Goal: Find specific page/section: Find specific page/section

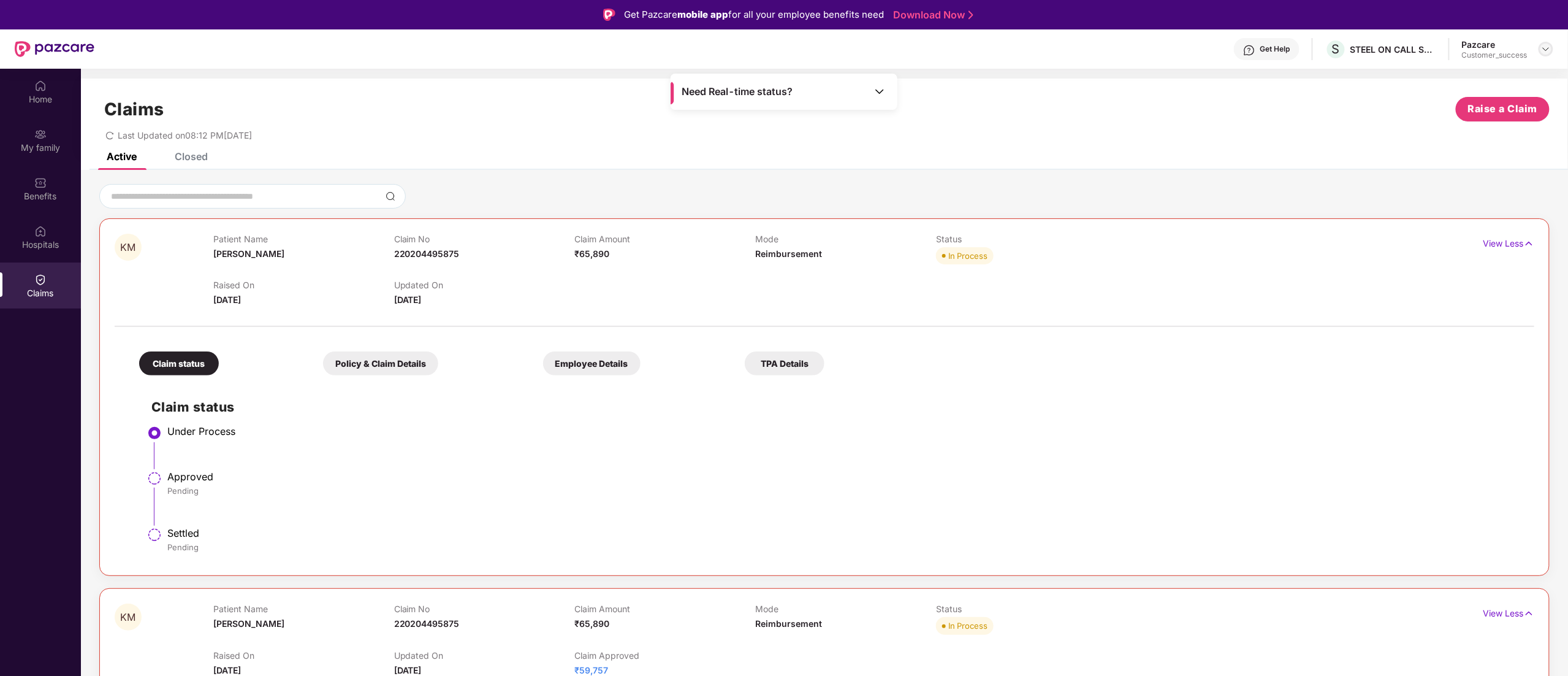
click at [1550, 46] on img at bounding box center [1546, 49] width 10 height 10
click at [1474, 80] on div "Switch to partner view" at bounding box center [1488, 78] width 159 height 24
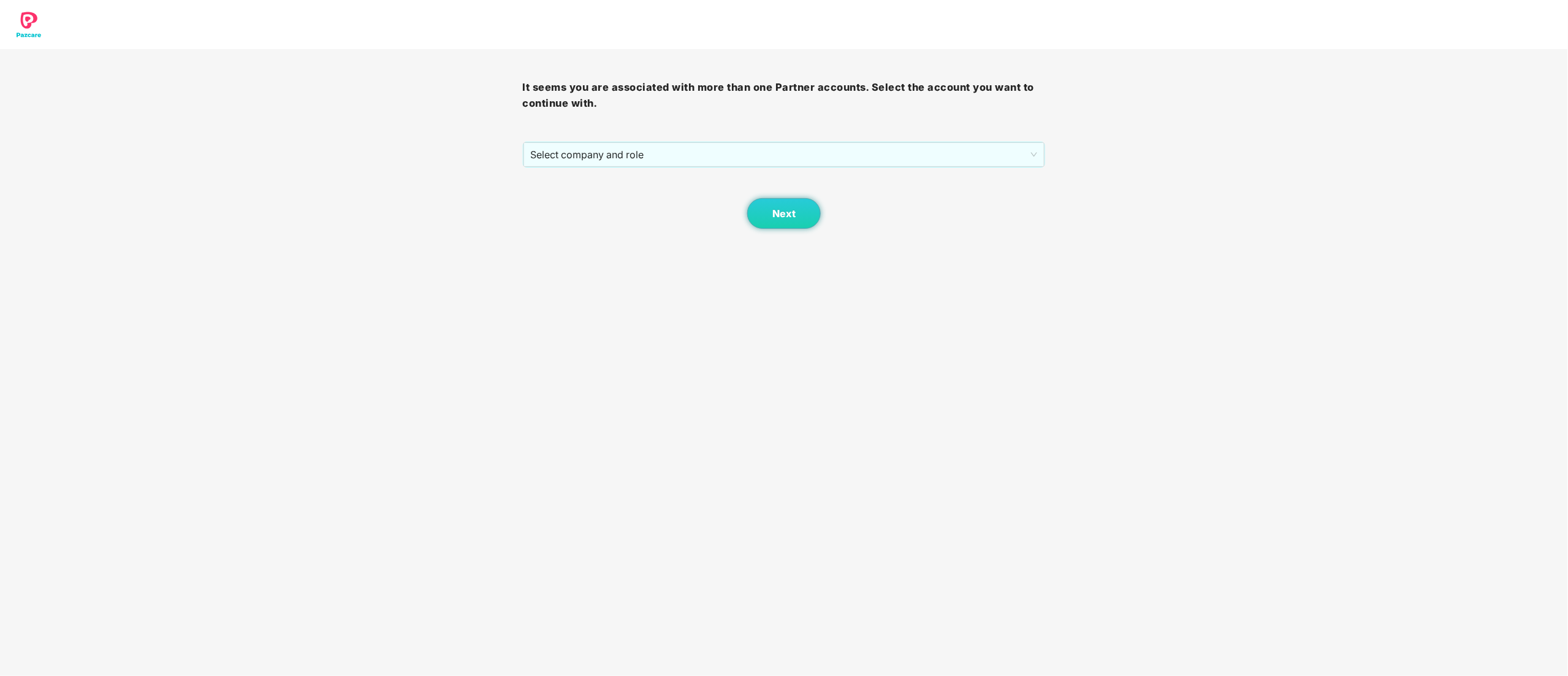
click at [568, 135] on div "It seems you are associated with more than one Partner accounts. Select the acc…" at bounding box center [784, 138] width 522 height 180
click at [563, 148] on span "Select company and role" at bounding box center [784, 154] width 507 height 24
click at [561, 198] on div "Pazcare - CUSTOMER_SUCCESS" at bounding box center [784, 199] width 508 height 13
click at [800, 212] on button "Next" at bounding box center [784, 213] width 73 height 30
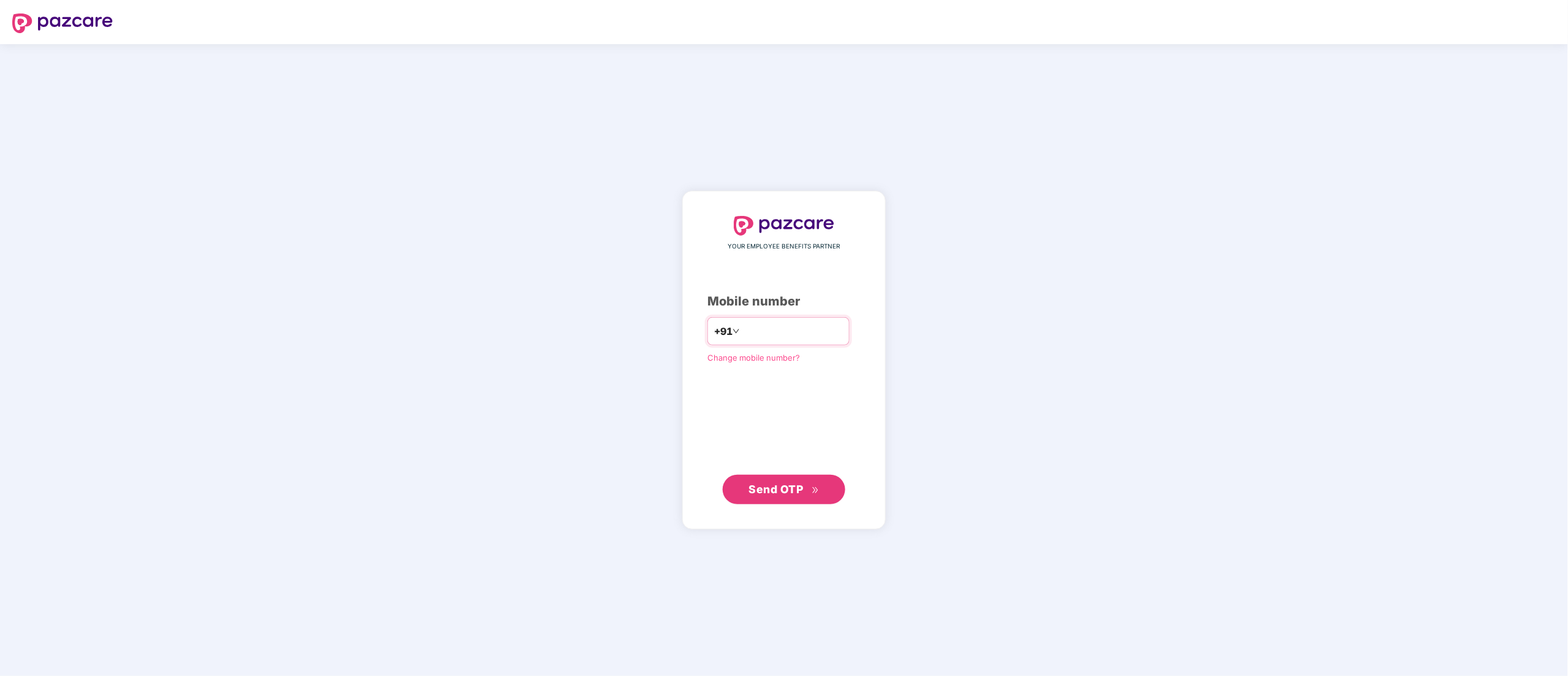
click at [768, 319] on div "+91" at bounding box center [778, 330] width 142 height 28
click at [742, 341] on input "number" at bounding box center [792, 330] width 100 height 19
type input "**********"
click at [768, 491] on span "Send OTP" at bounding box center [776, 488] width 55 height 13
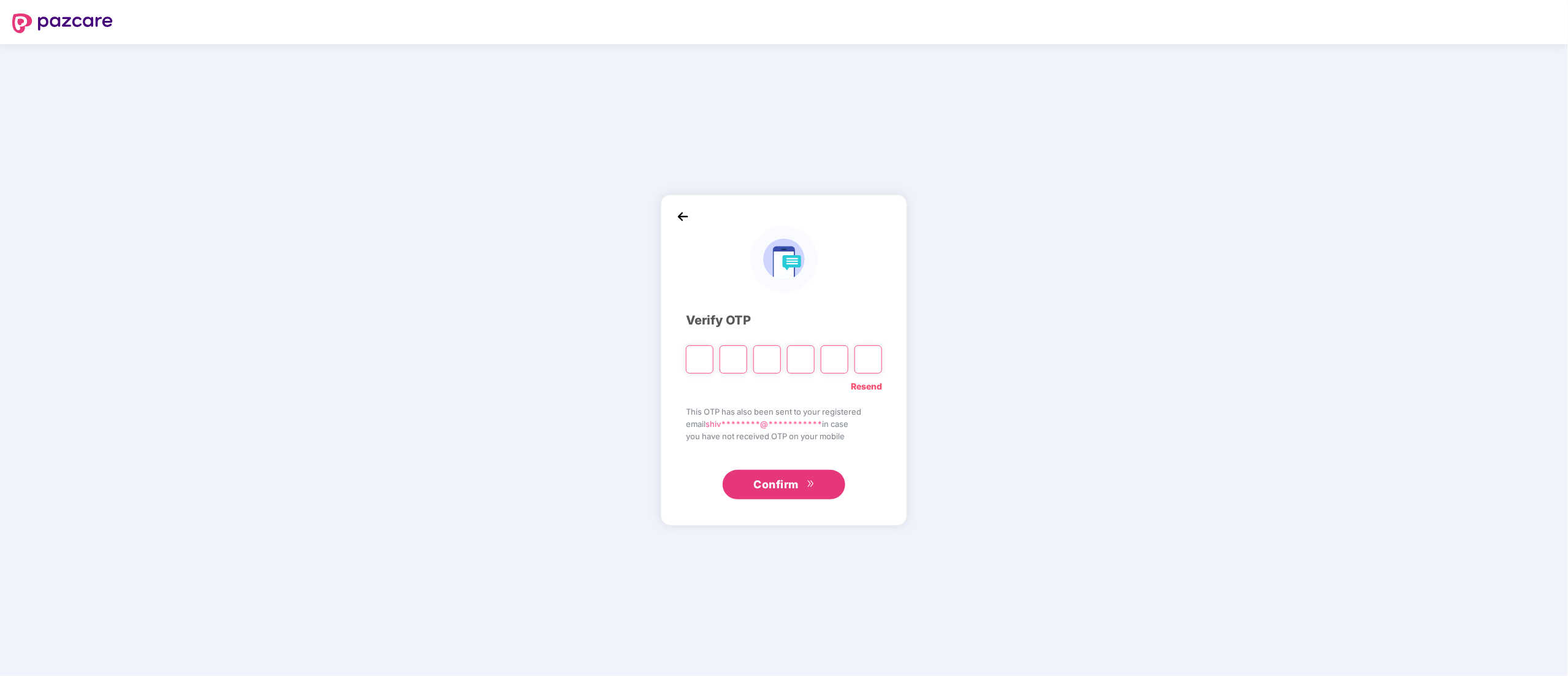
type input "*"
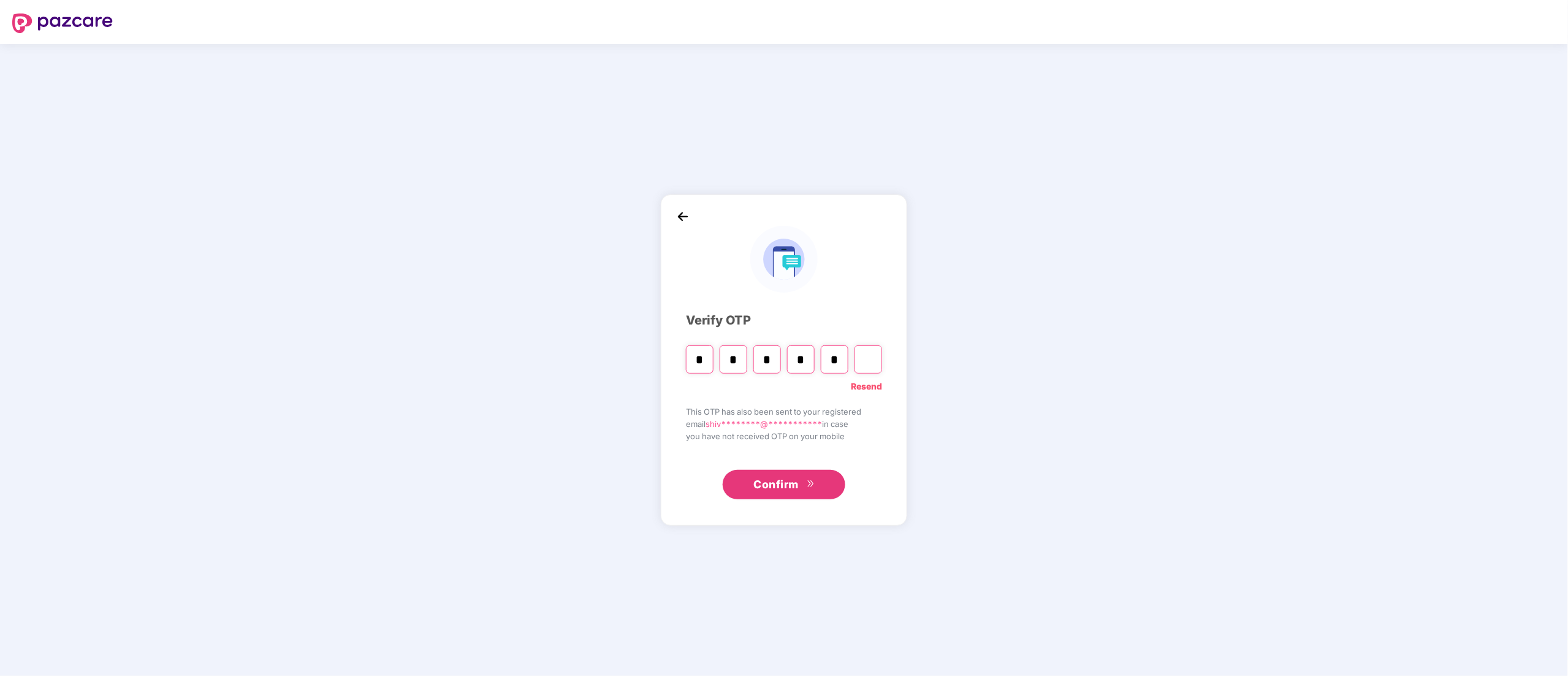
type input "*"
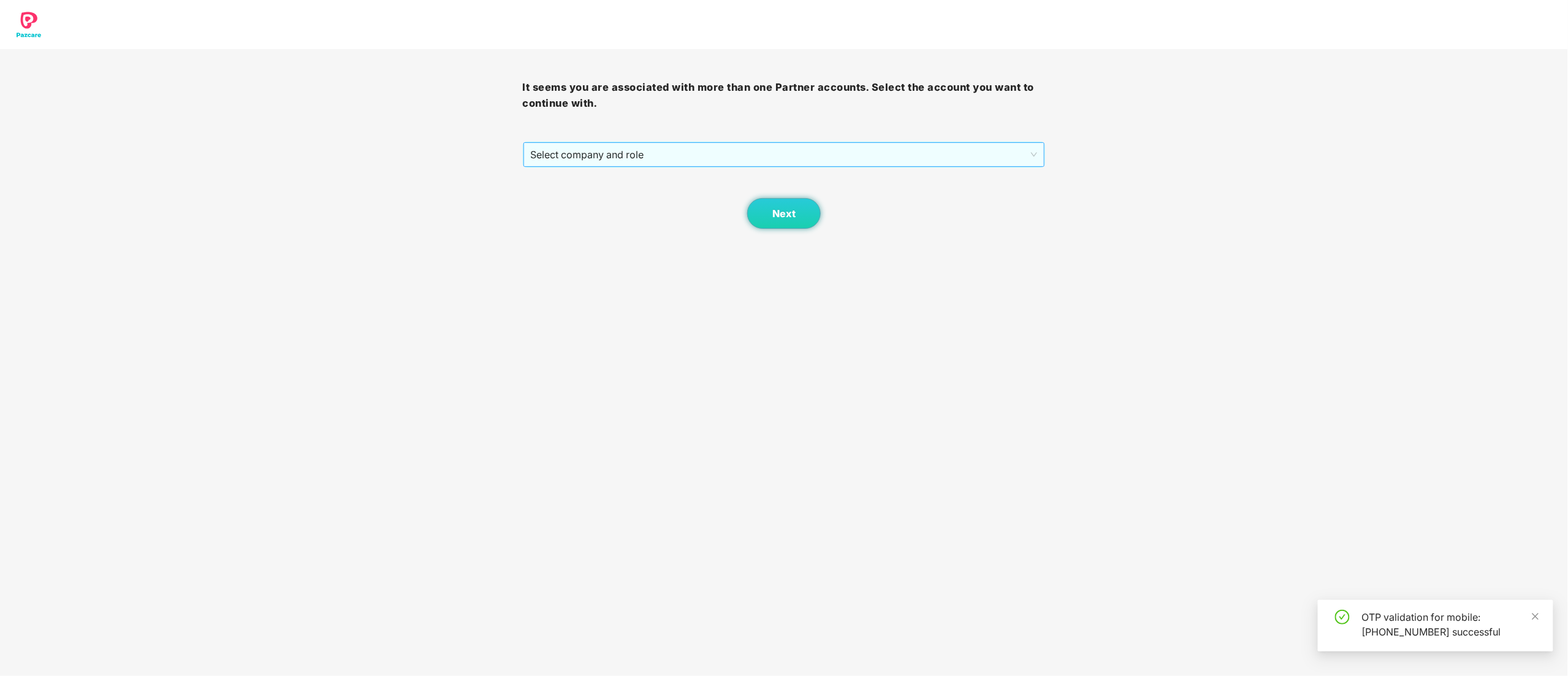
click at [620, 156] on span "Select company and role" at bounding box center [784, 154] width 507 height 24
click at [614, 197] on div "Pazcare - CUSTOMER_SUCCESS" at bounding box center [784, 199] width 508 height 13
click at [800, 213] on button "Next" at bounding box center [784, 213] width 73 height 30
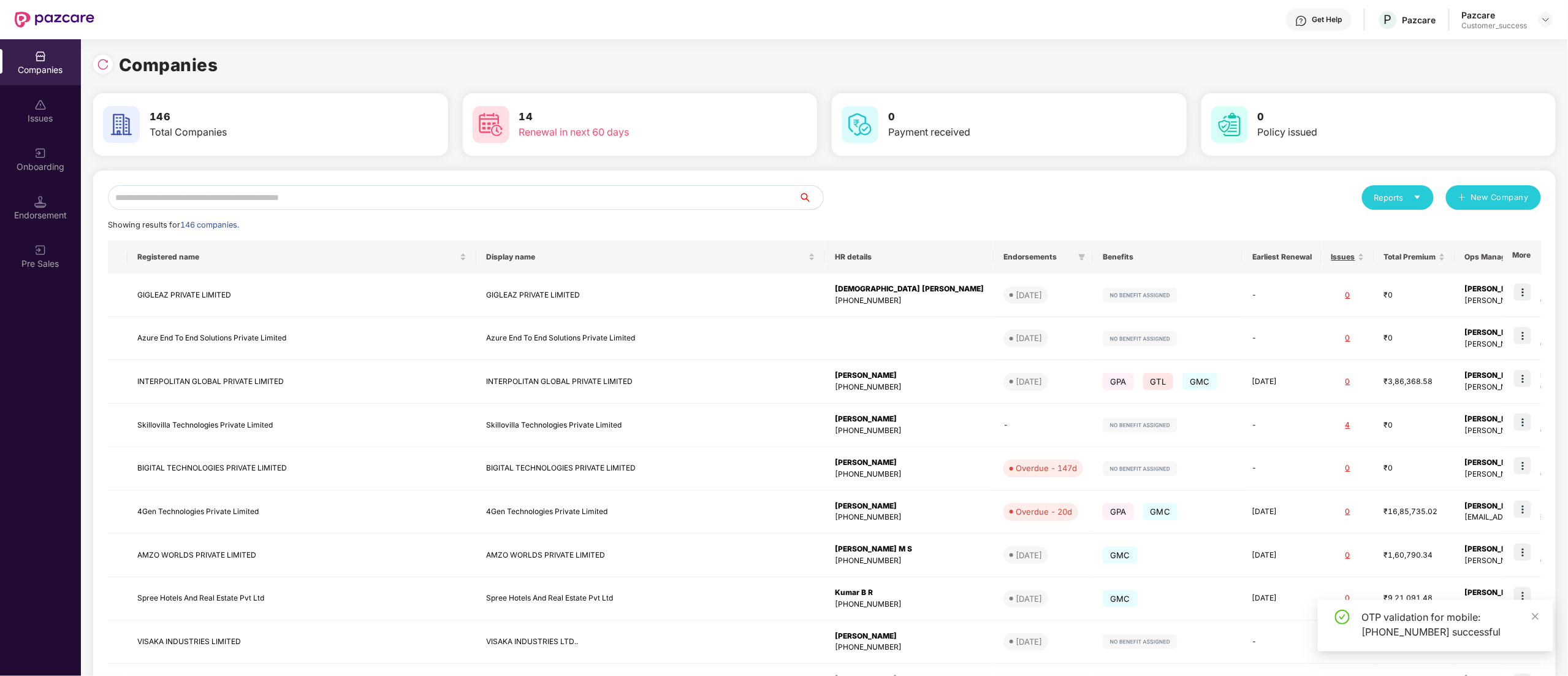
click at [175, 195] on input "text" at bounding box center [453, 197] width 691 height 24
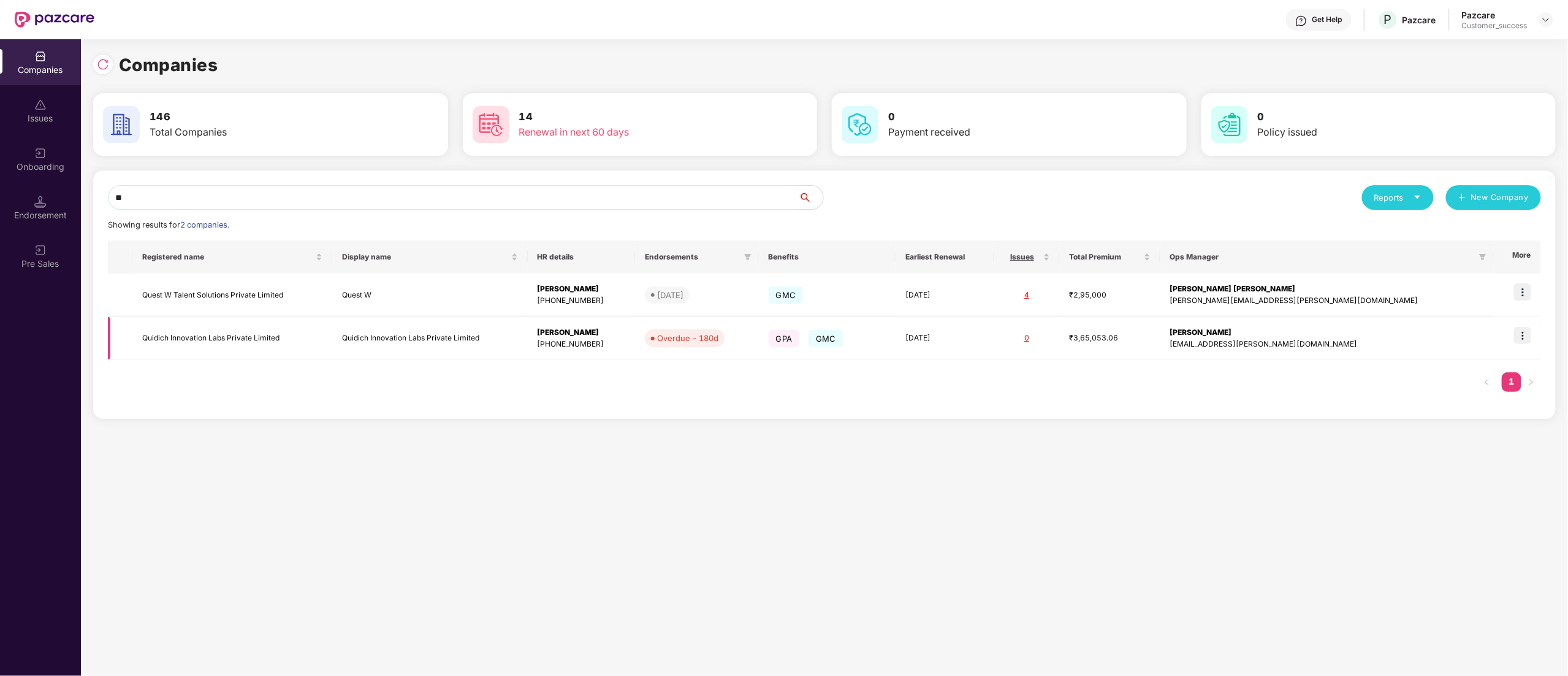
type input "**"
click at [1525, 334] on img at bounding box center [1523, 335] width 17 height 17
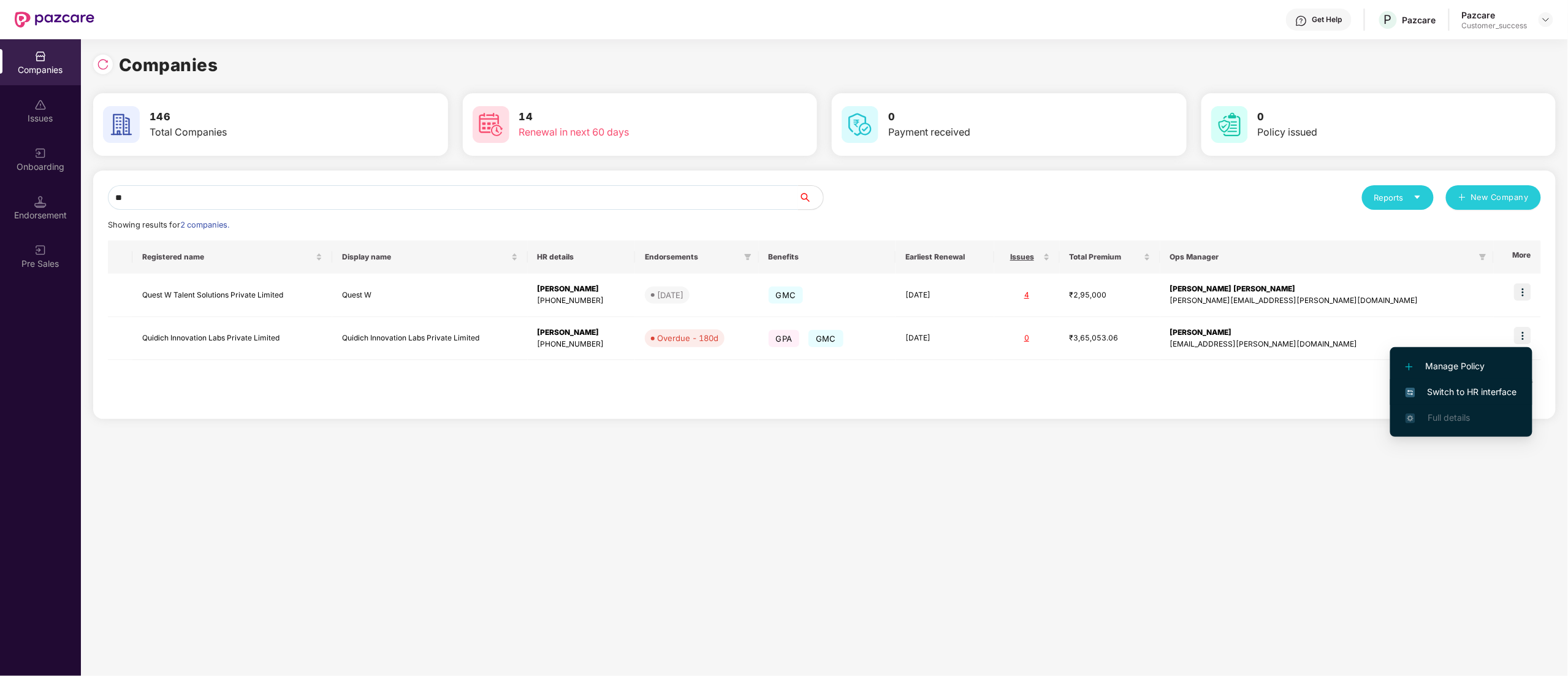
click at [1492, 385] on span "Switch to HR interface" at bounding box center [1461, 392] width 111 height 13
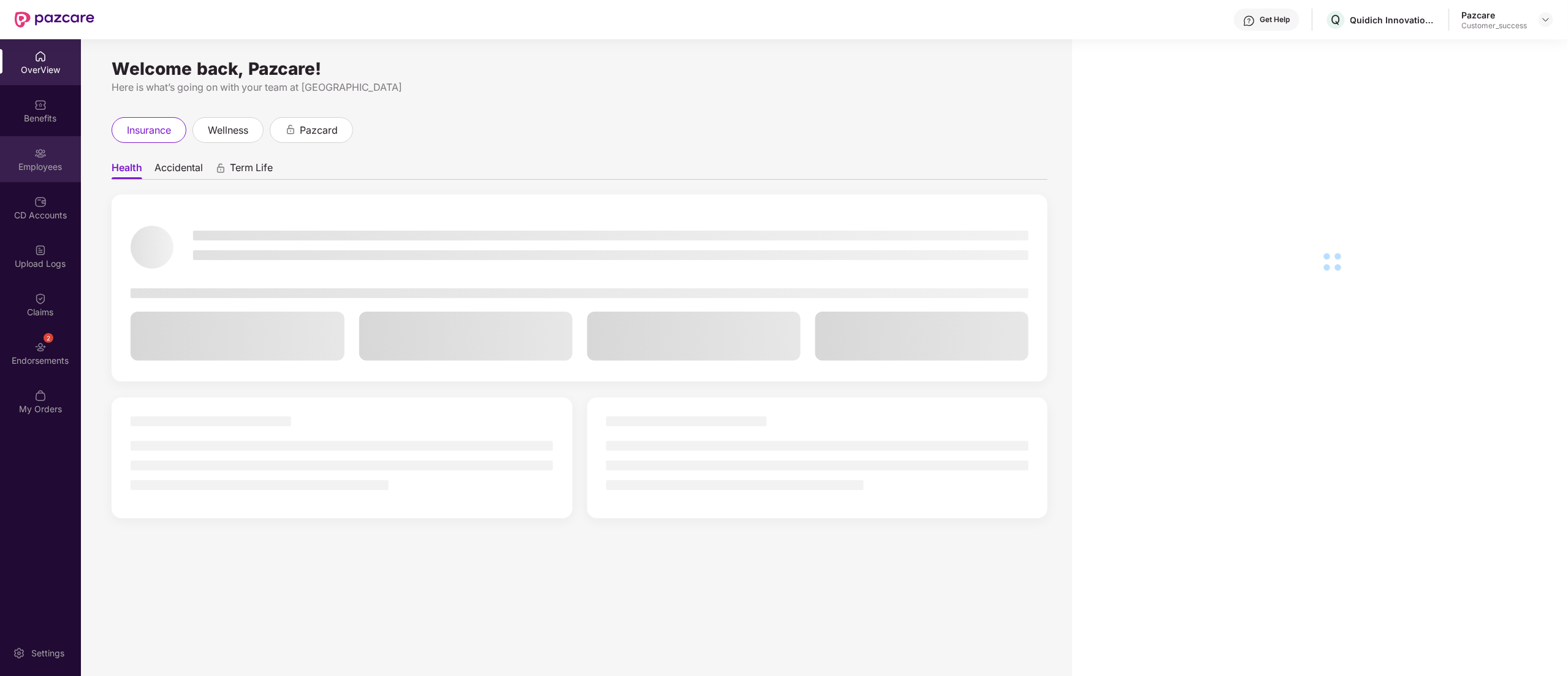
click at [30, 163] on div "Employees" at bounding box center [40, 167] width 81 height 13
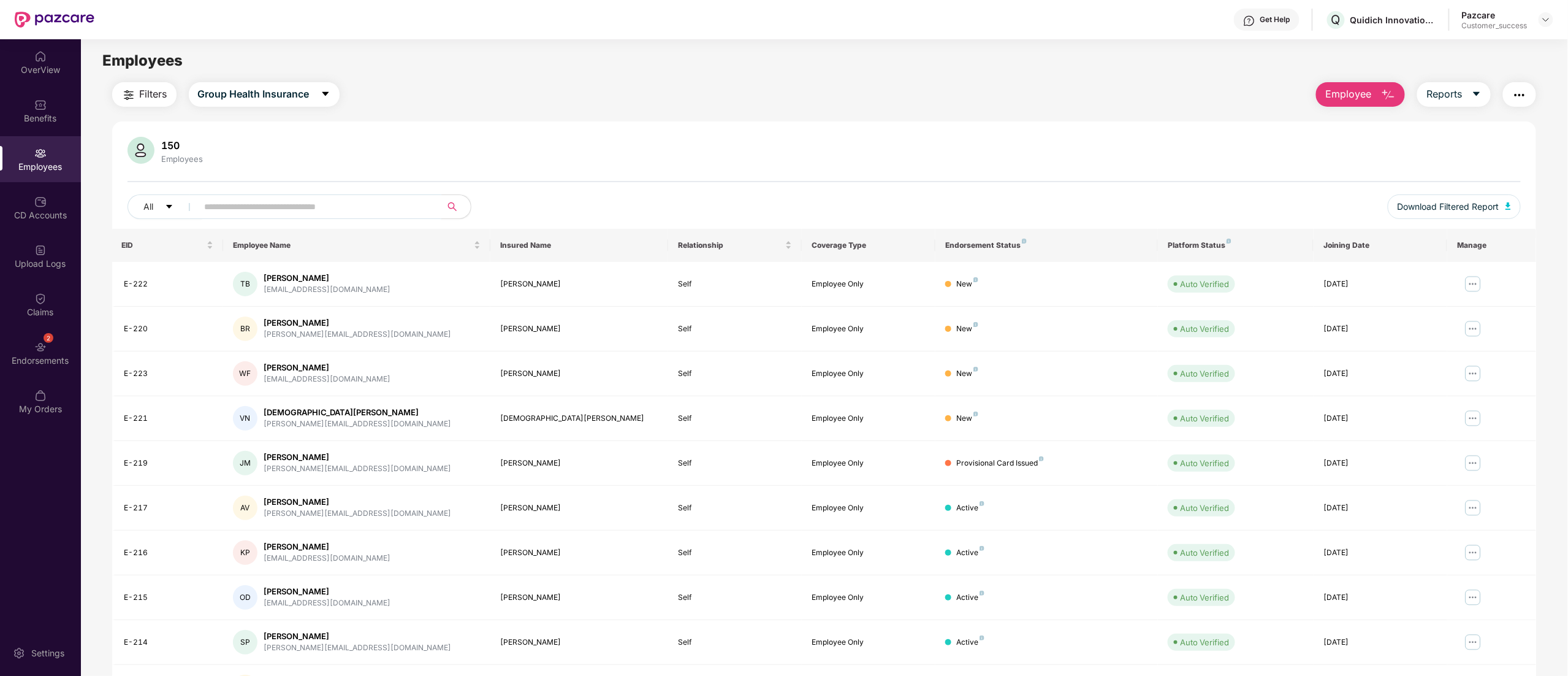
click at [240, 204] on input "text" at bounding box center [314, 207] width 220 height 19
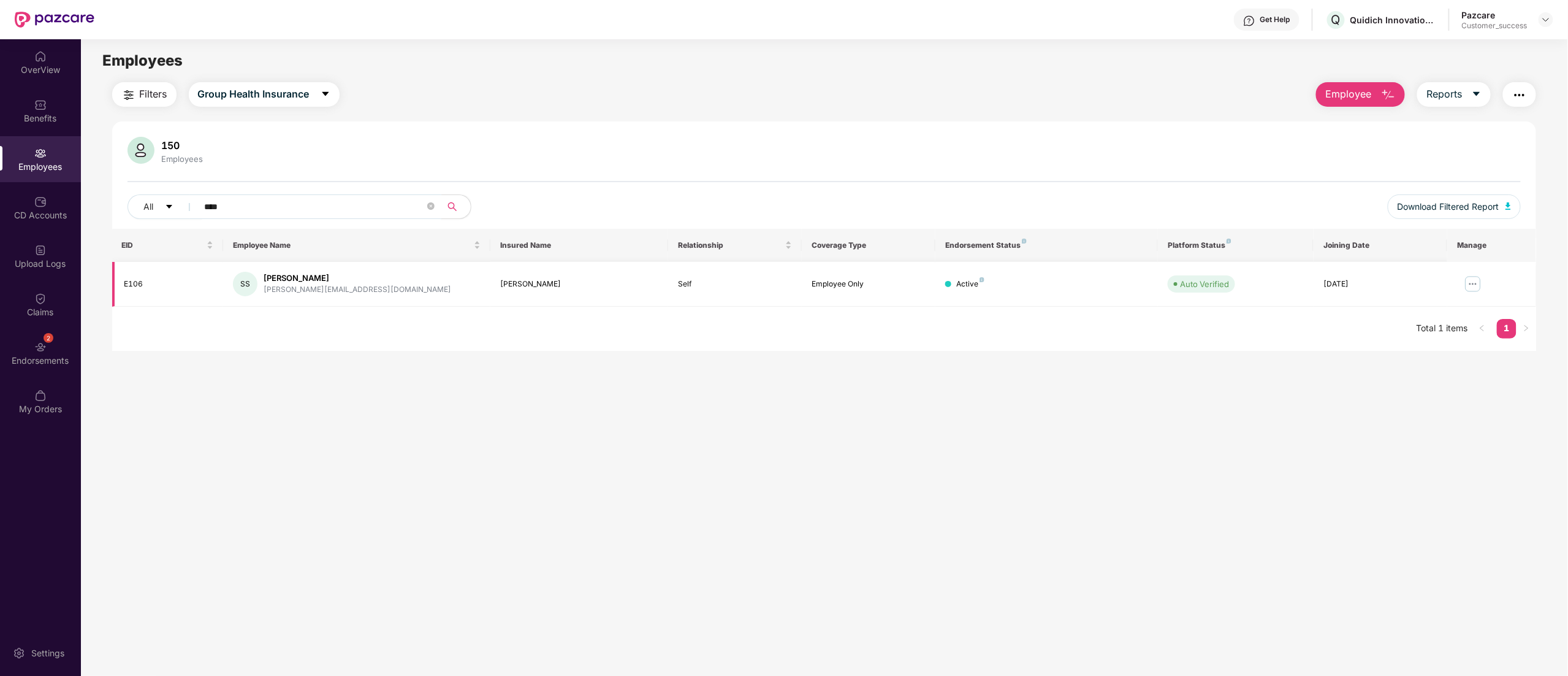
type input "****"
click at [1469, 280] on img at bounding box center [1472, 283] width 19 height 19
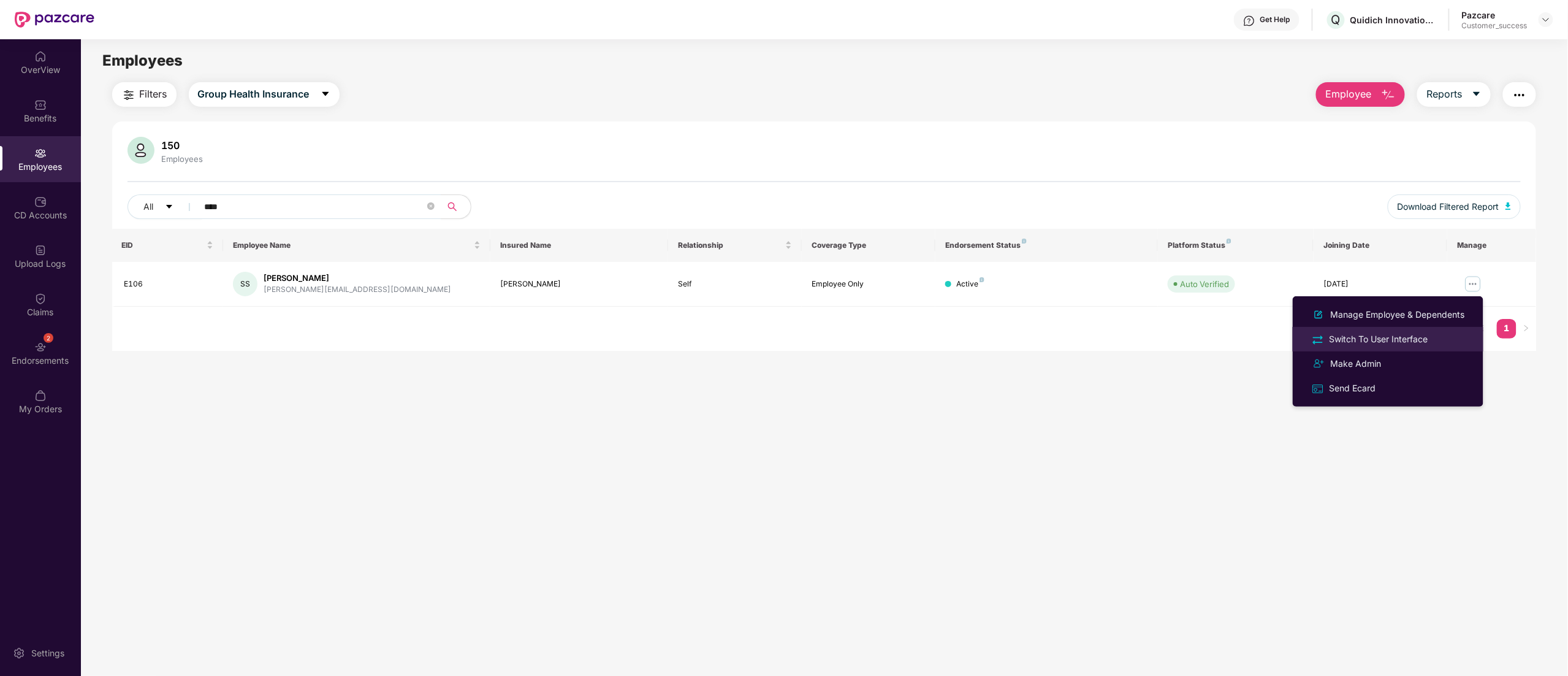
click at [1395, 334] on div "Switch To User Interface" at bounding box center [1378, 339] width 104 height 13
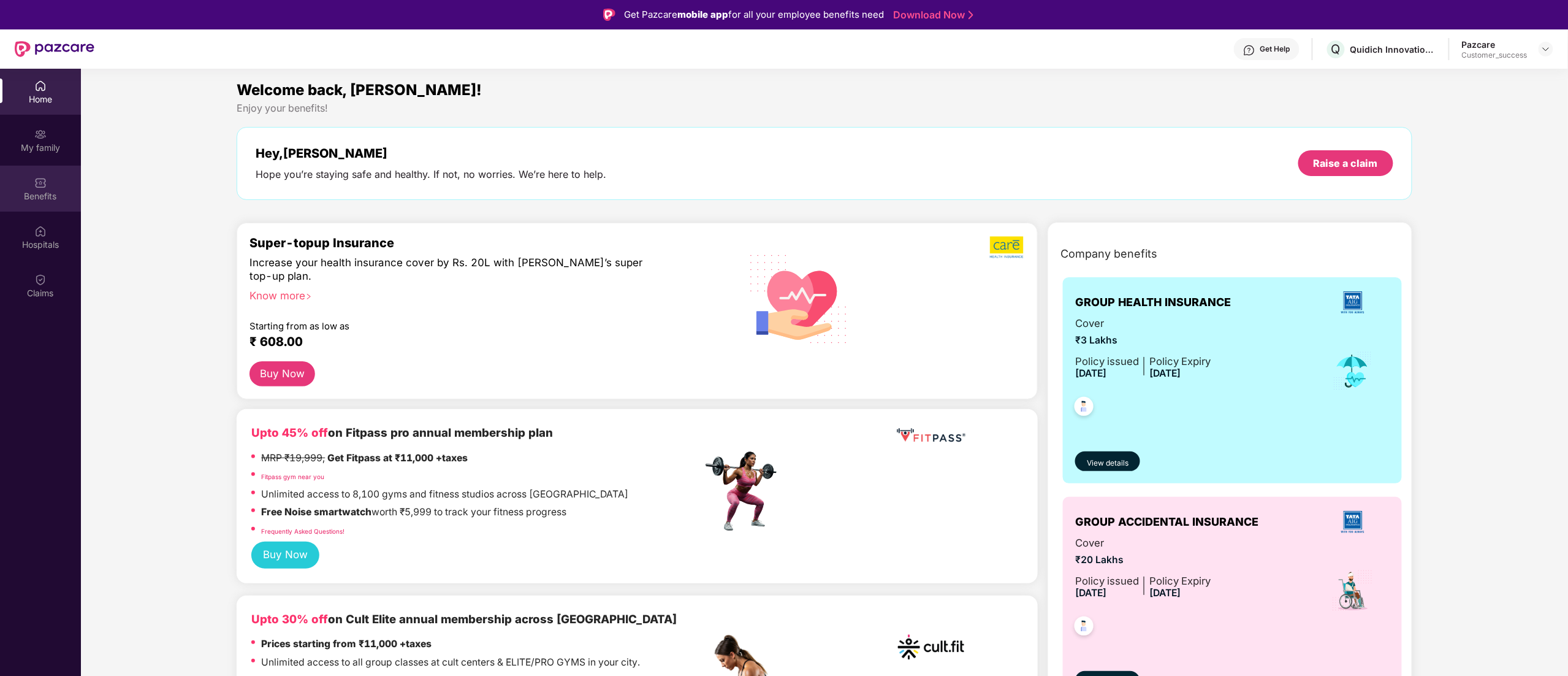
click at [40, 179] on img at bounding box center [40, 183] width 13 height 13
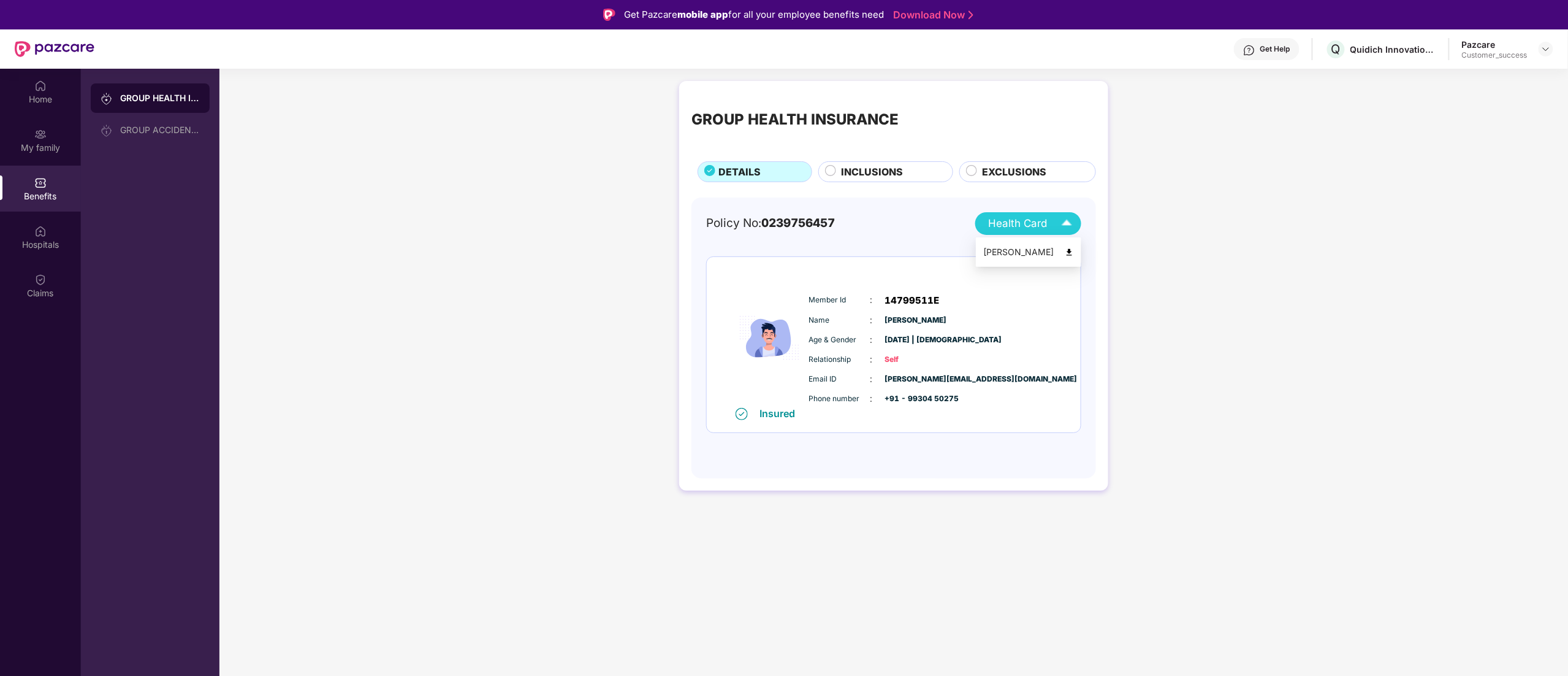
drag, startPoint x: 1027, startPoint y: 223, endPoint x: 1027, endPoint y: 231, distance: 8.0
click at [1027, 227] on span "Health Card" at bounding box center [1018, 223] width 59 height 17
click at [1036, 252] on div "Saish Sakharkar" at bounding box center [1029, 252] width 91 height 13
click at [1543, 51] on img at bounding box center [1546, 49] width 10 height 10
click at [1426, 81] on div "Switch to partner view" at bounding box center [1488, 78] width 159 height 24
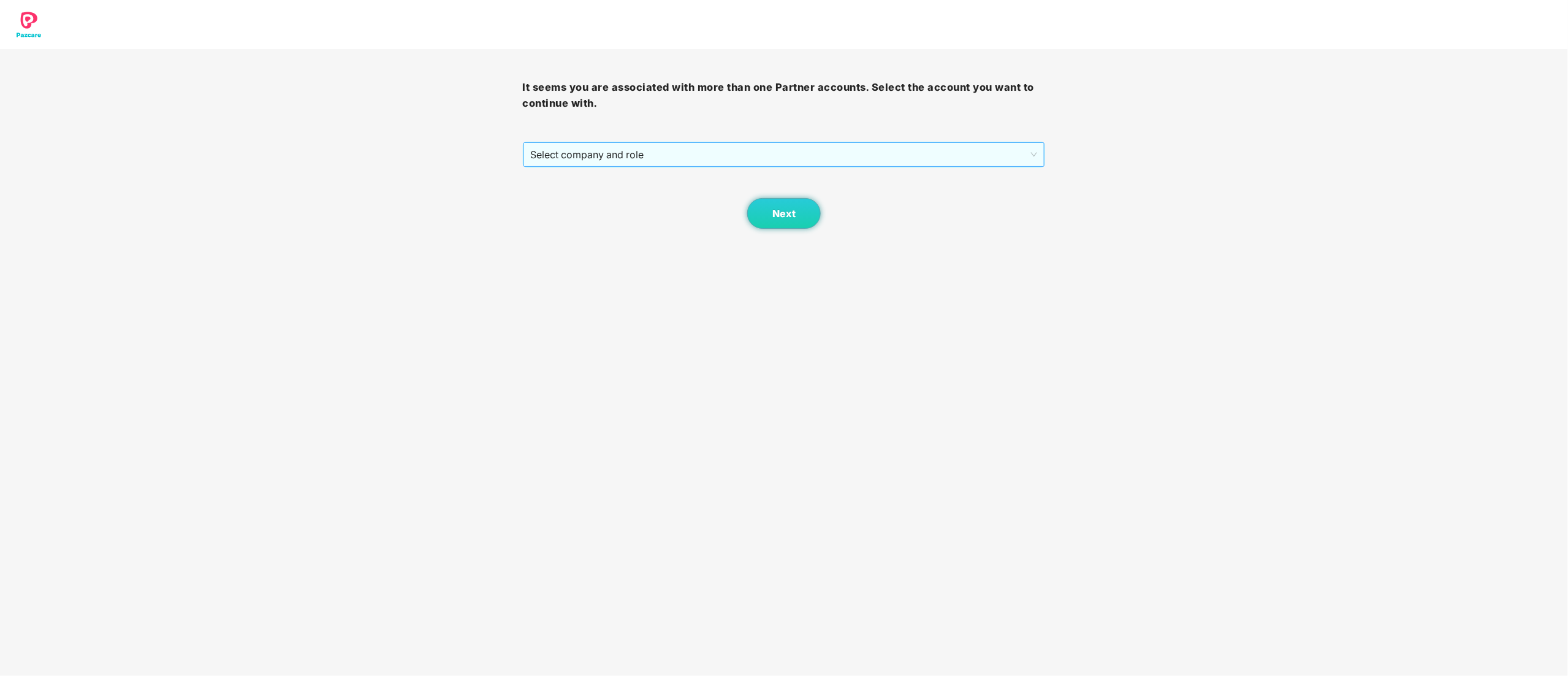
click at [558, 148] on span "Select company and role" at bounding box center [784, 154] width 507 height 24
click at [565, 196] on div "Pazcare - CUSTOMER_SUCCESS" at bounding box center [784, 199] width 508 height 13
click at [789, 212] on span "Next" at bounding box center [784, 214] width 24 height 12
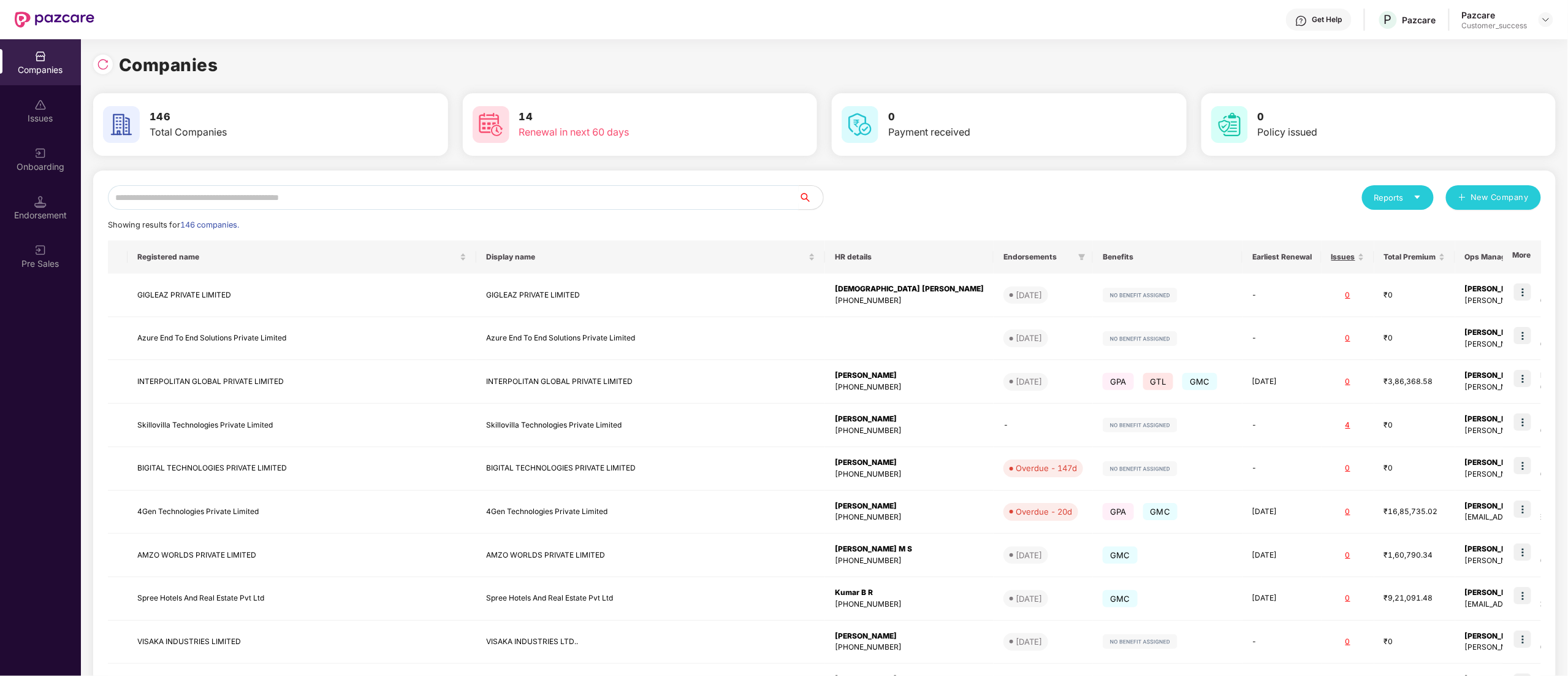
click at [159, 198] on input "text" at bounding box center [453, 197] width 691 height 24
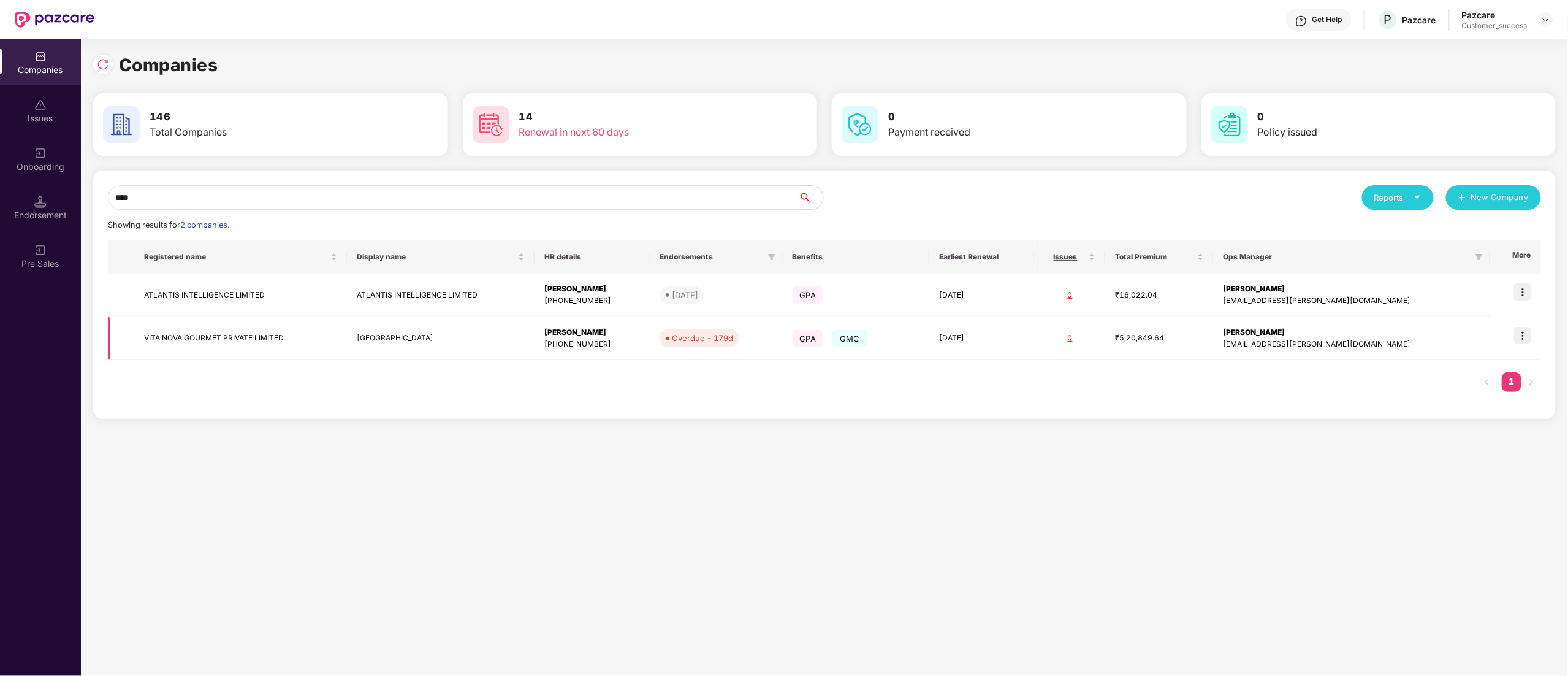
type input "****"
click at [1528, 331] on img at bounding box center [1523, 335] width 17 height 17
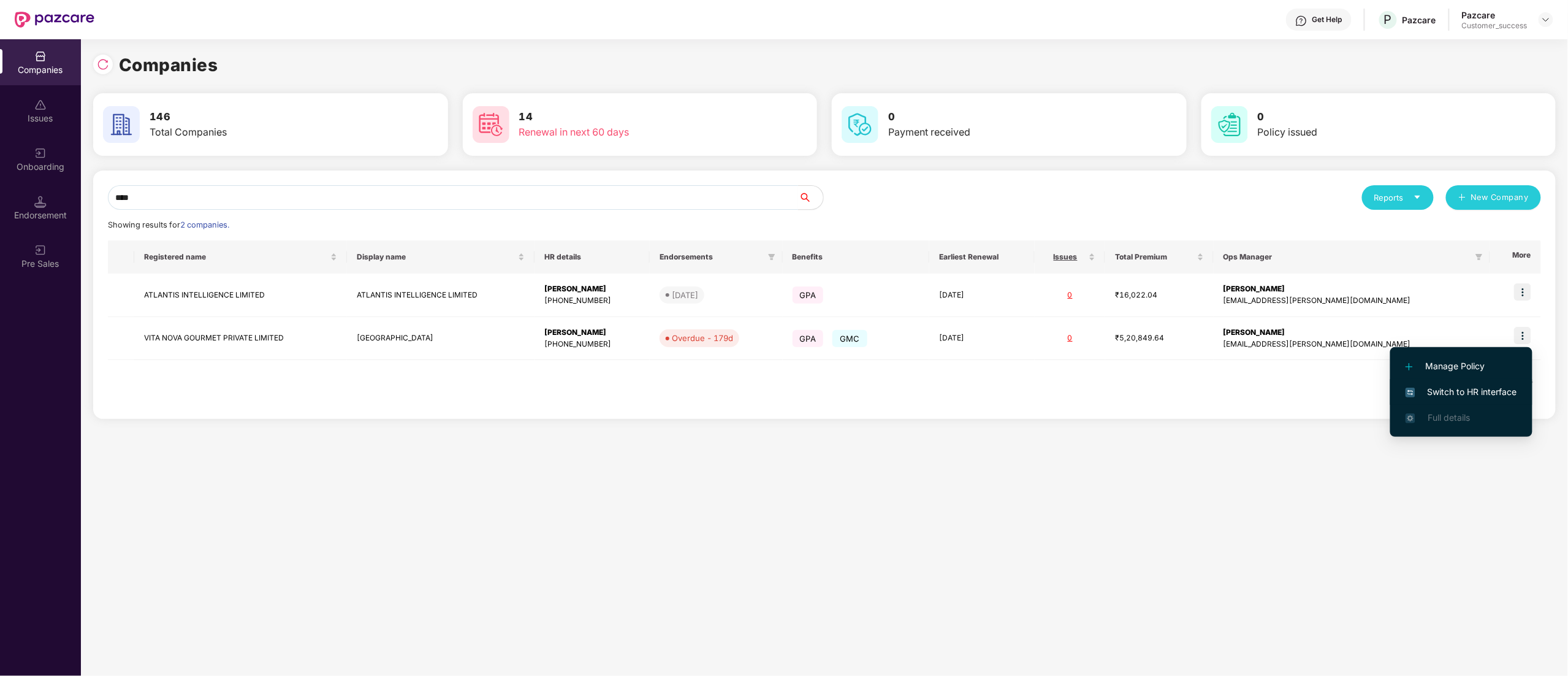
click at [1474, 389] on span "Switch to HR interface" at bounding box center [1461, 392] width 111 height 13
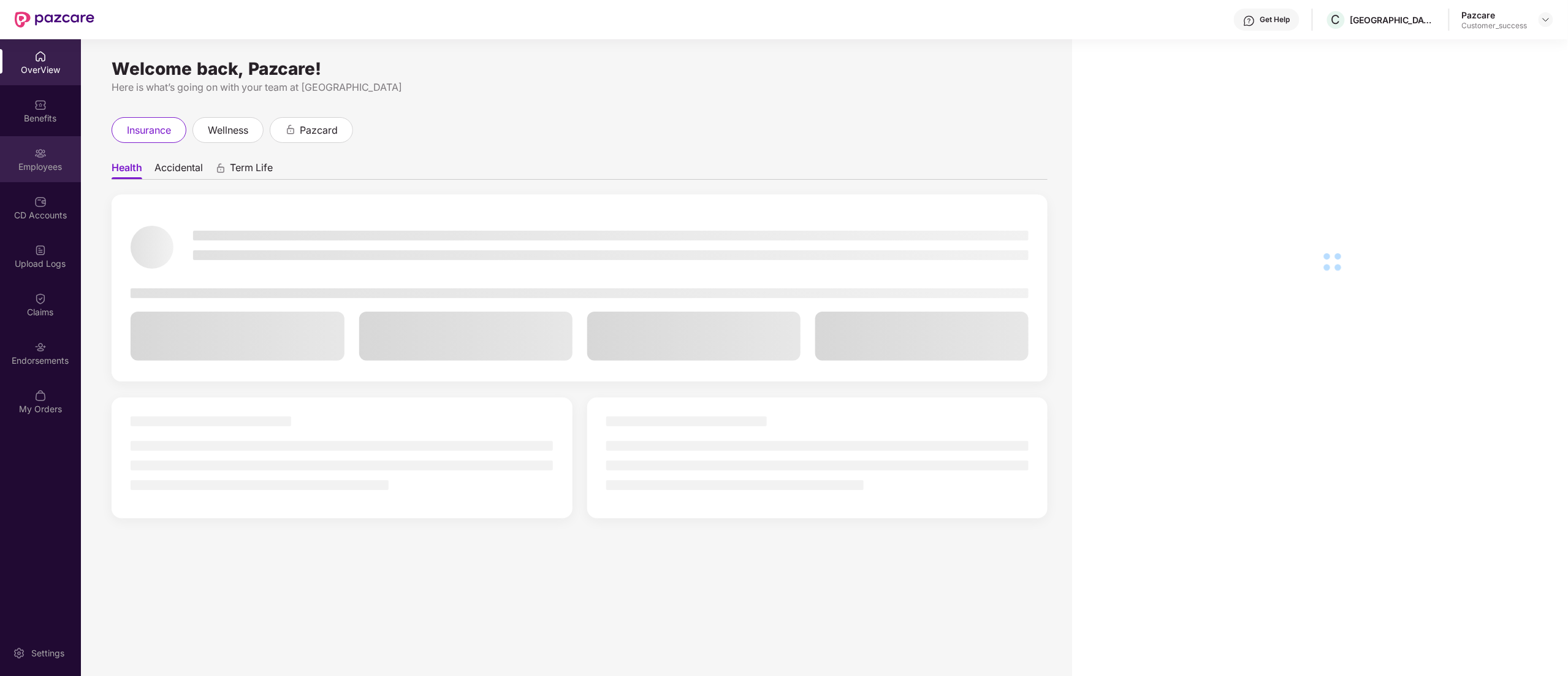
drag, startPoint x: 37, startPoint y: 152, endPoint x: 35, endPoint y: 164, distance: 12.2
click at [35, 164] on div "Employees" at bounding box center [40, 167] width 81 height 13
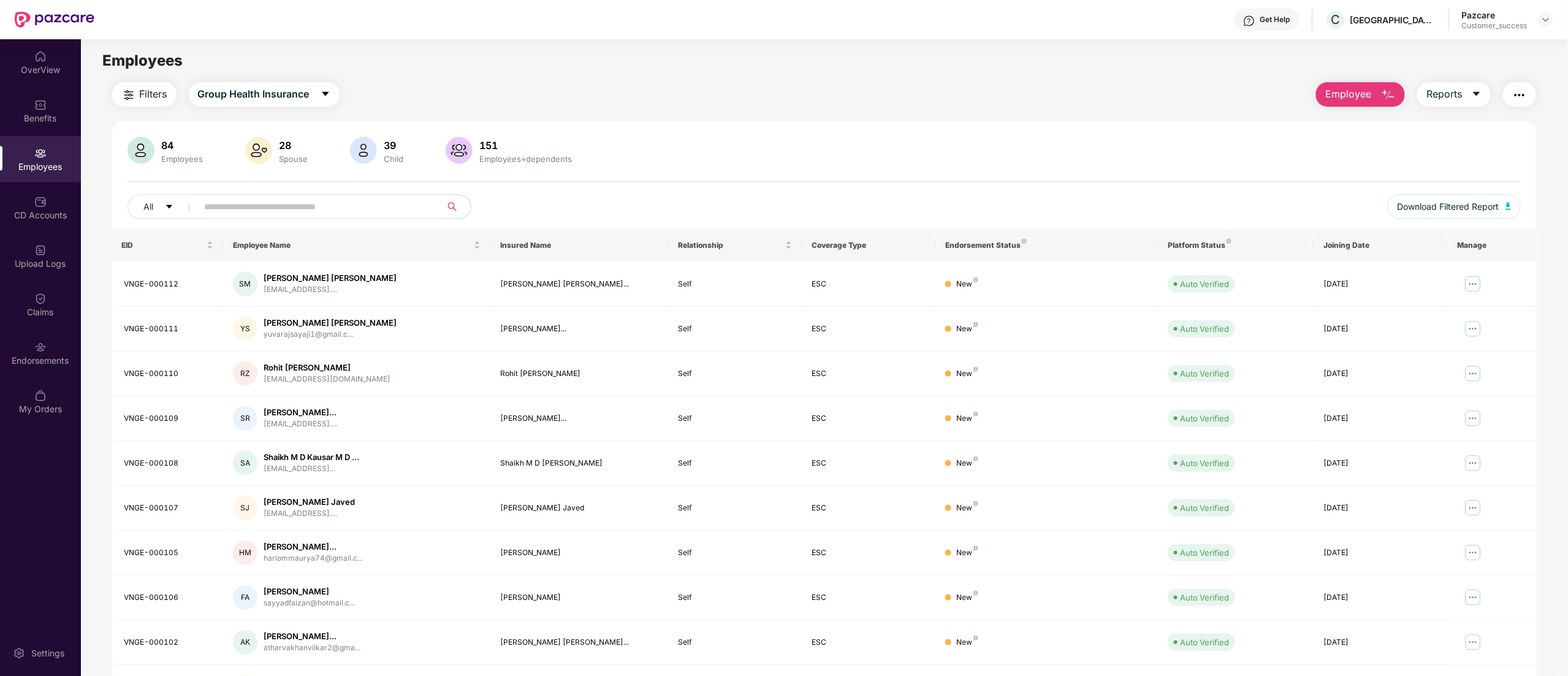
click at [268, 212] on input "text" at bounding box center [314, 207] width 220 height 19
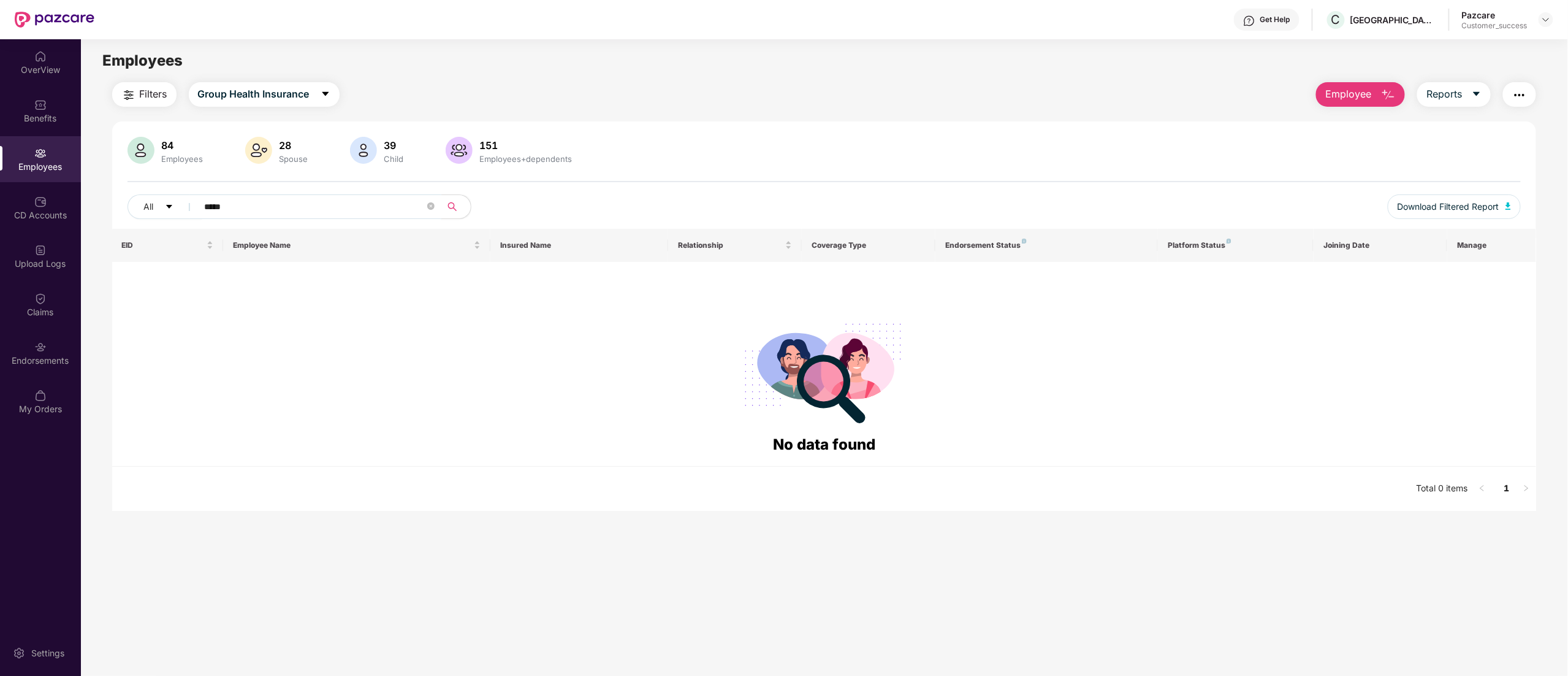
type input "*****"
